Goal: Information Seeking & Learning: Understand process/instructions

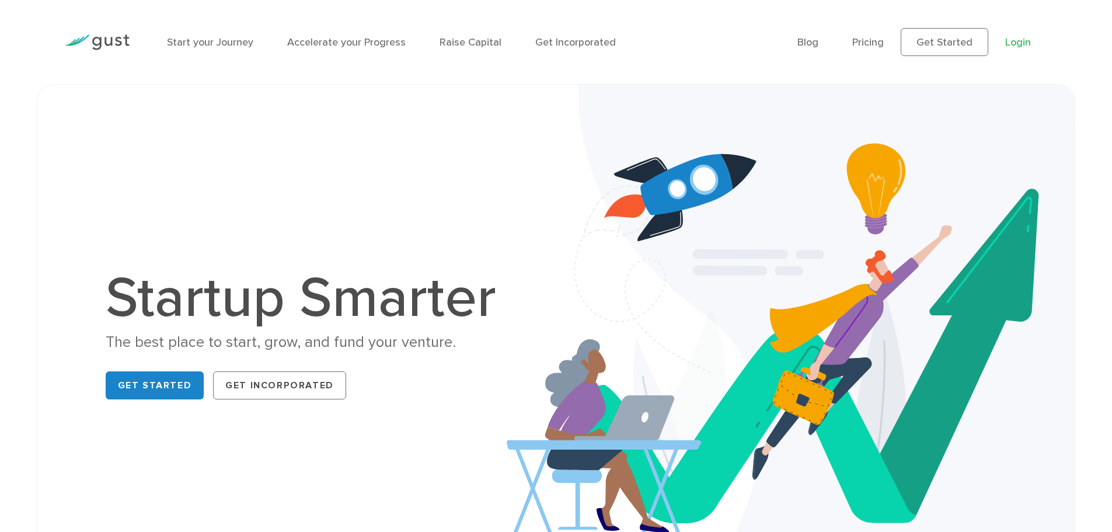
click at [1018, 44] on link "Login" at bounding box center [1018, 42] width 26 height 12
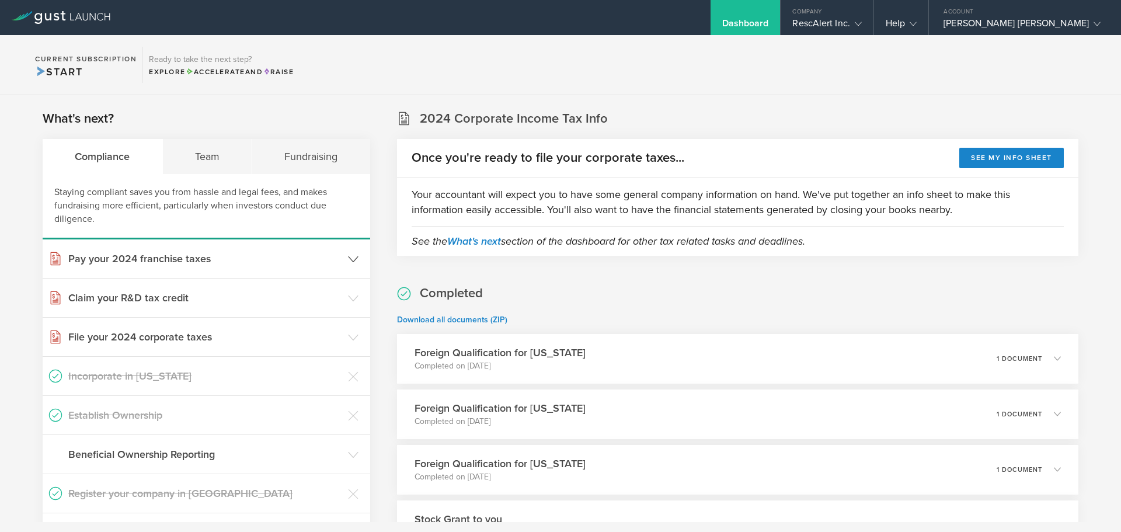
click at [191, 261] on h3 "Pay your 2024 franchise taxes" at bounding box center [205, 258] width 274 height 15
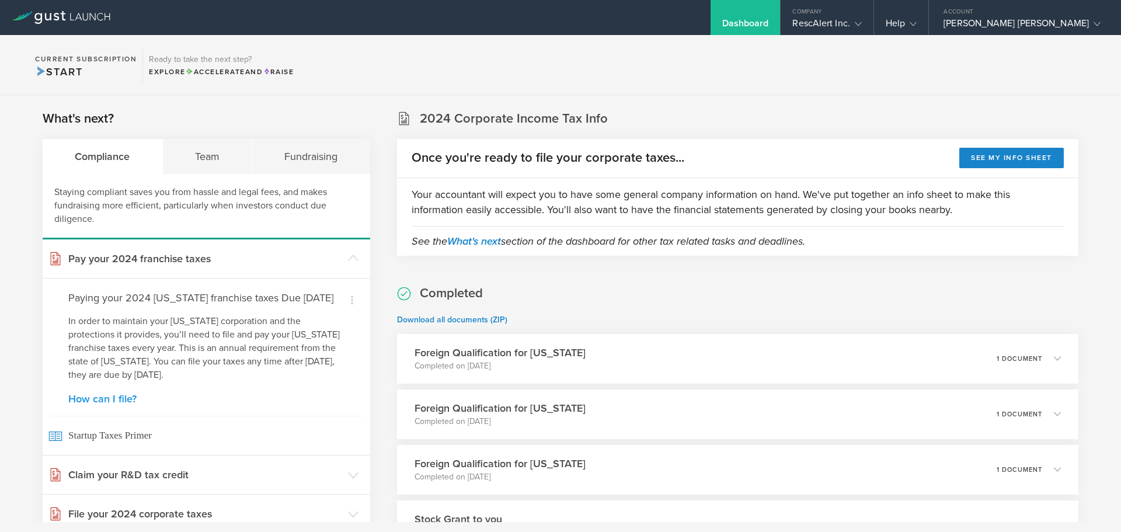
click at [116, 404] on link "How can I file?" at bounding box center [206, 399] width 276 height 11
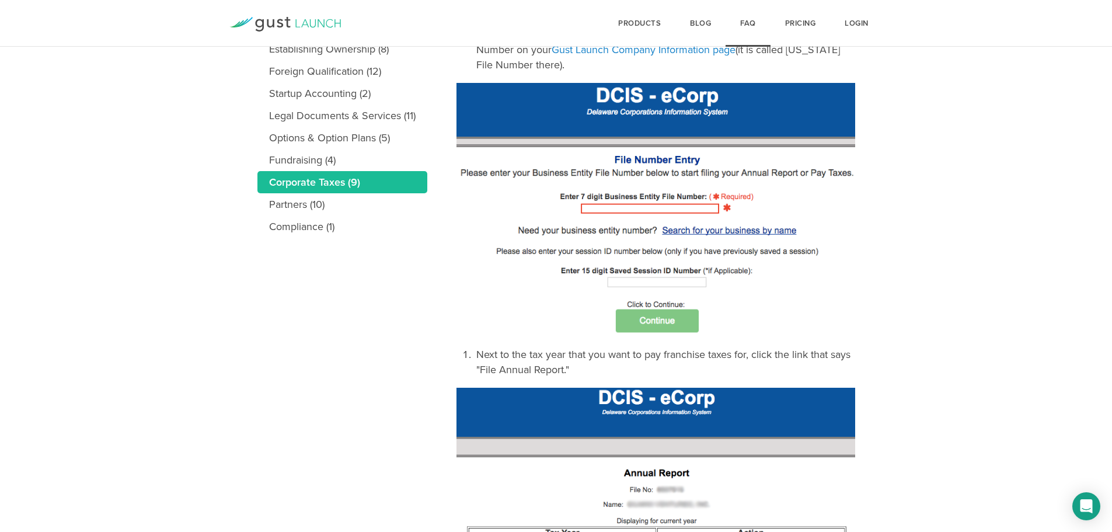
scroll to position [292, 0]
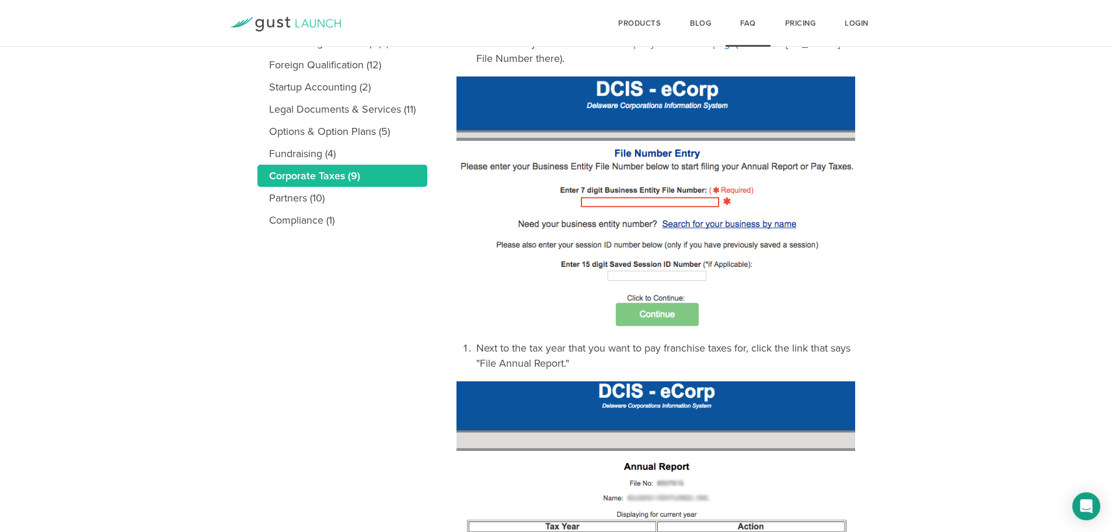
click at [670, 314] on img at bounding box center [656, 202] width 399 height 253
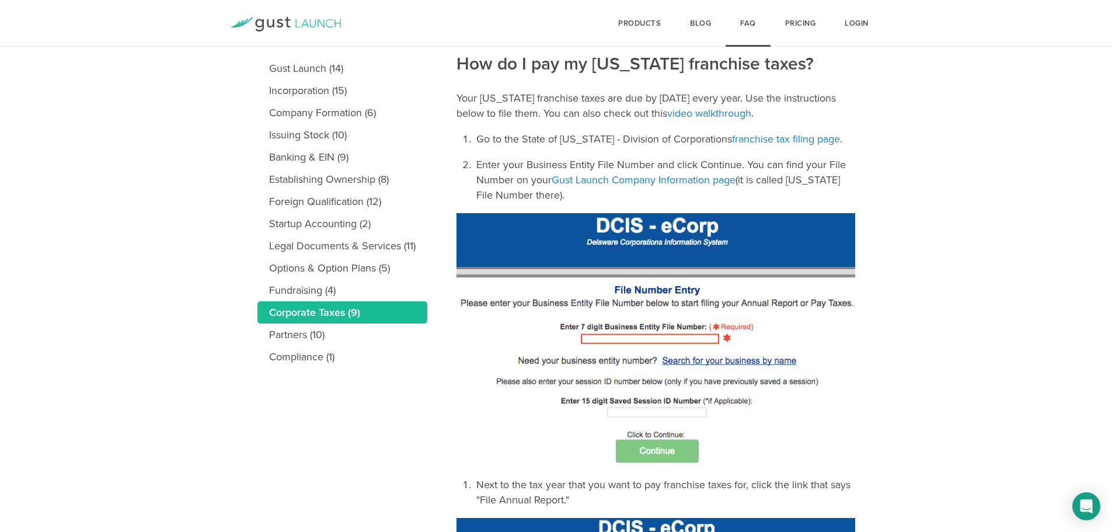
scroll to position [175, 0]
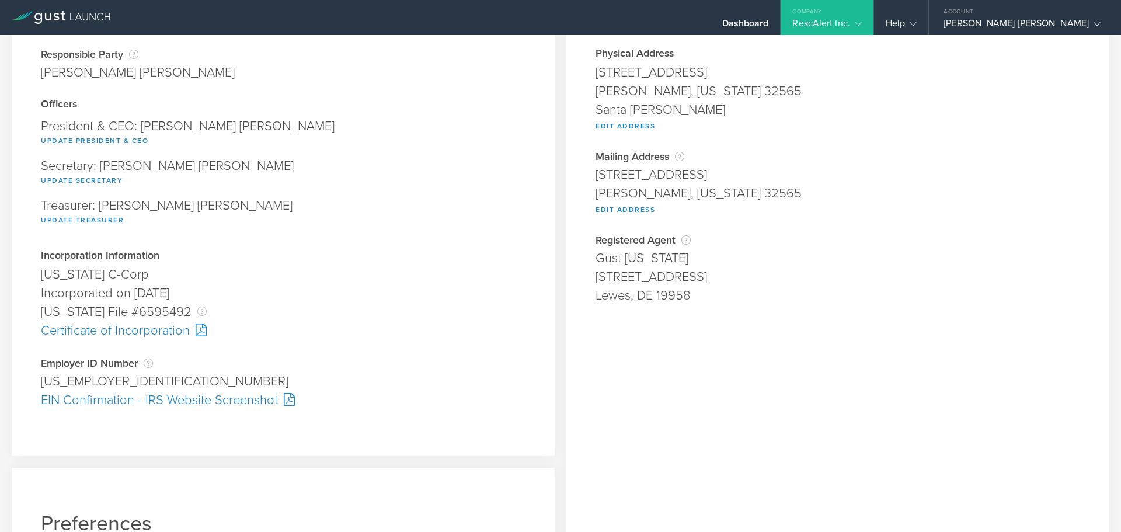
scroll to position [117, 0]
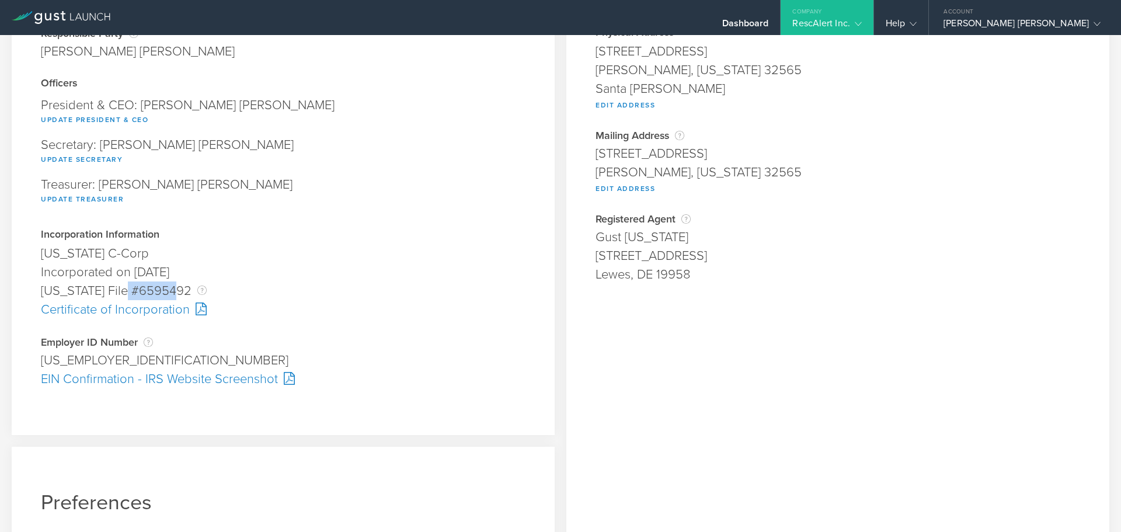
drag, startPoint x: 179, startPoint y: 291, endPoint x: 128, endPoint y: 291, distance: 51.4
click at [128, 291] on div "Delaware File #6595492 The Delaware File Number is issued by the state of Delaw…" at bounding box center [283, 290] width 485 height 19
copy div "6595492"
drag, startPoint x: 109, startPoint y: 360, endPoint x: 42, endPoint y: 356, distance: 67.3
click at [42, 356] on div "88-0587243" at bounding box center [283, 360] width 485 height 19
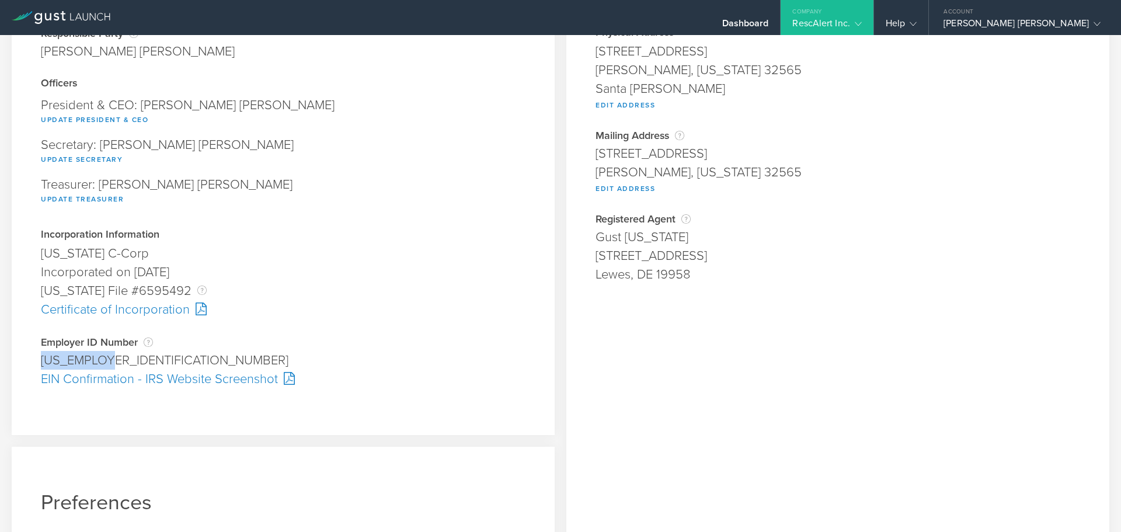
copy div "88-0587243"
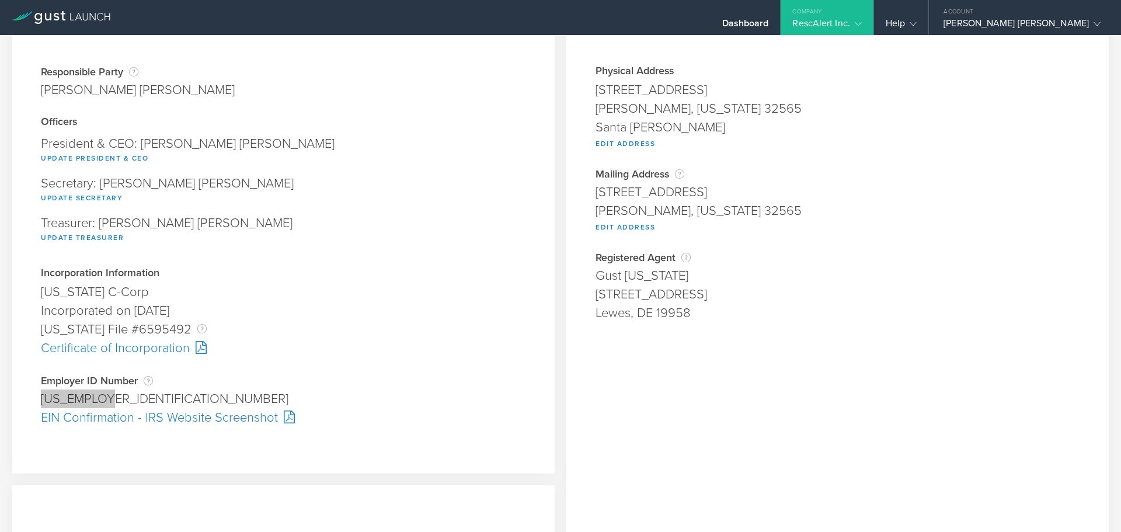
scroll to position [58, 0]
